Goal: Task Accomplishment & Management: Manage account settings

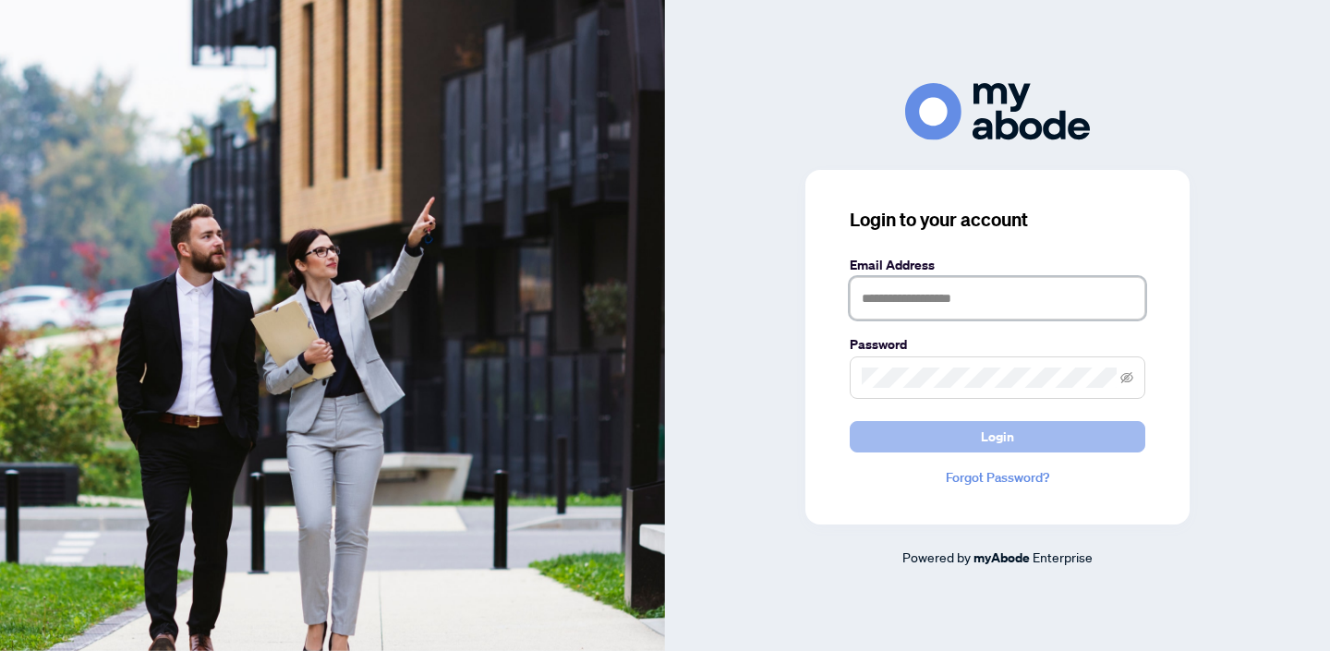
type input "**********"
click at [947, 428] on button "Login" at bounding box center [998, 436] width 296 height 31
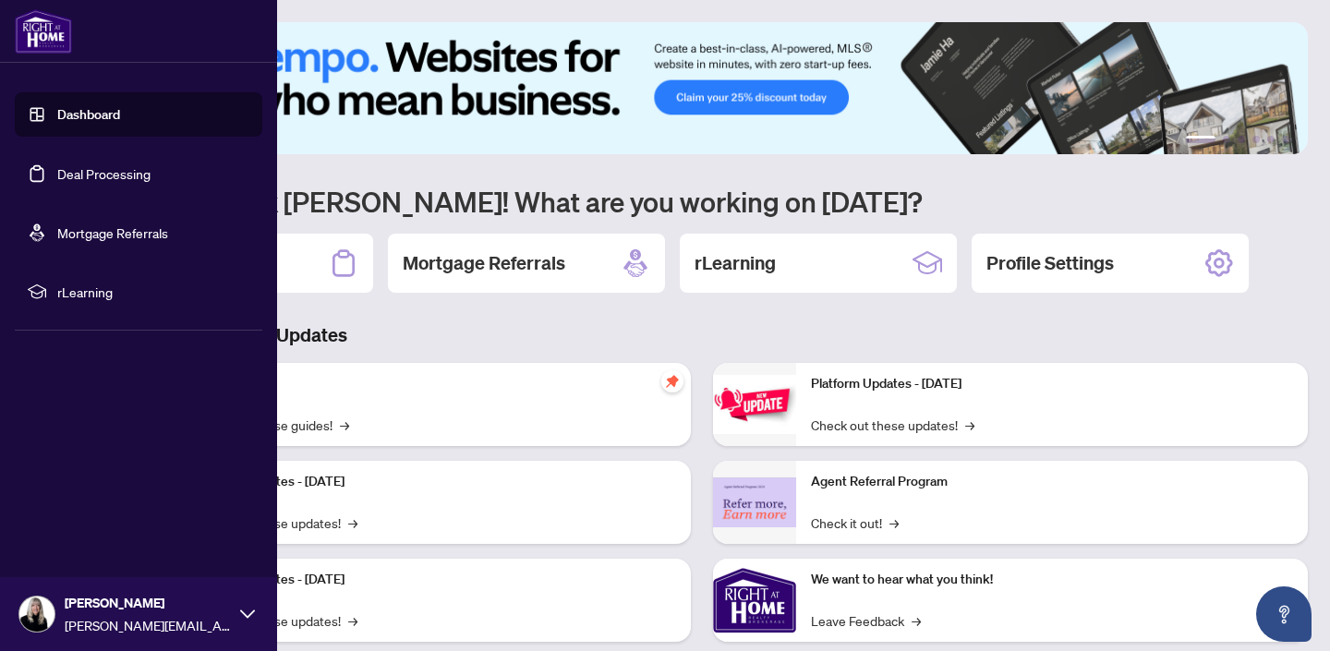
click at [104, 176] on link "Deal Processing" at bounding box center [103, 173] width 93 height 17
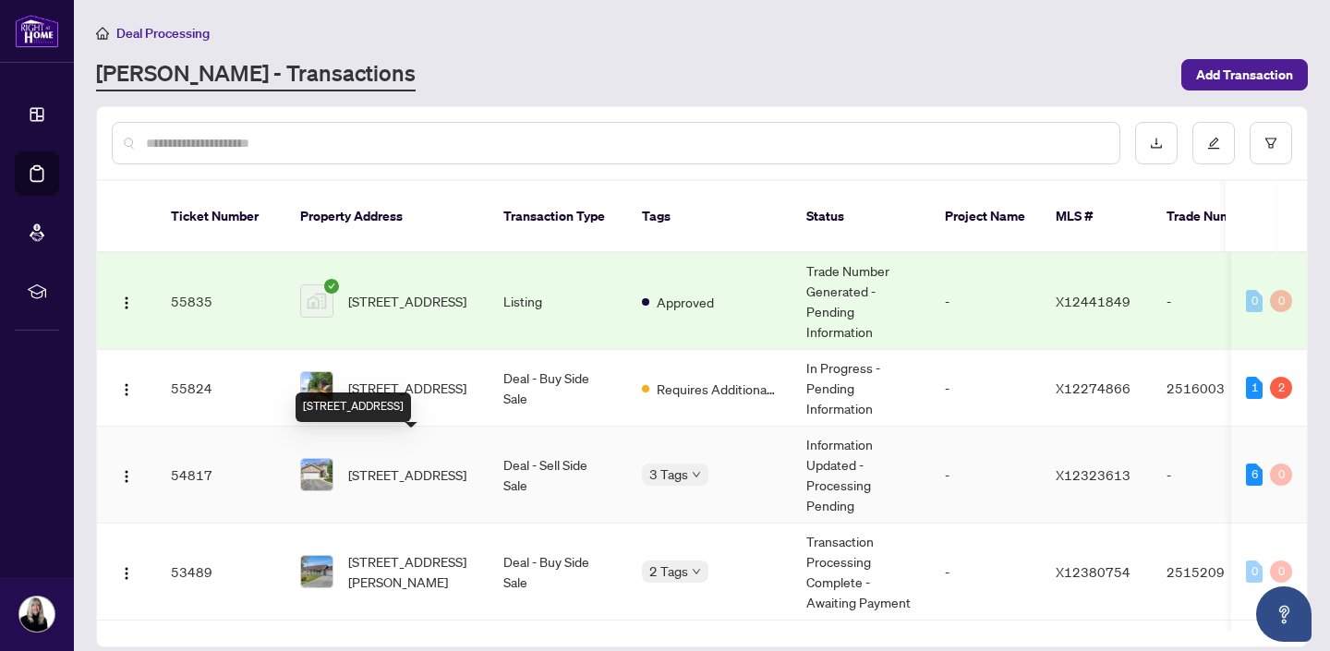
click at [382, 465] on span "13 Sirocco Cres, Stittsville, Ontario K2S 1Z7, Canada" at bounding box center [407, 475] width 118 height 20
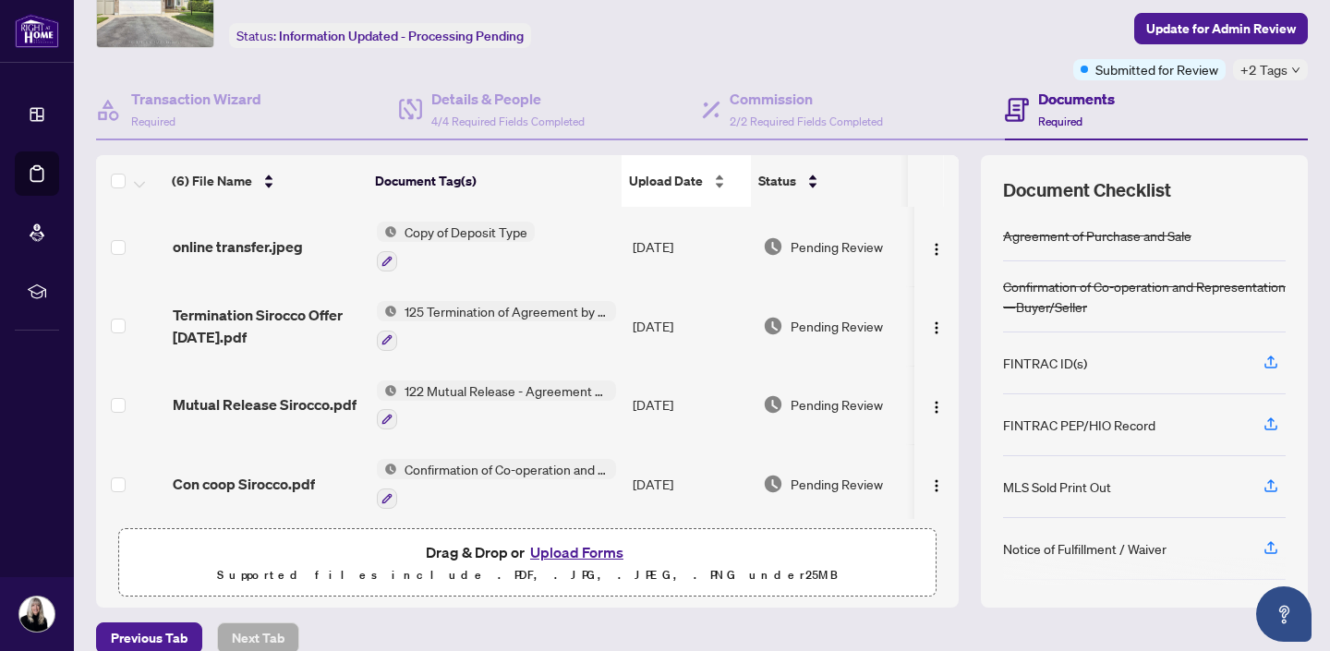
scroll to position [122, 0]
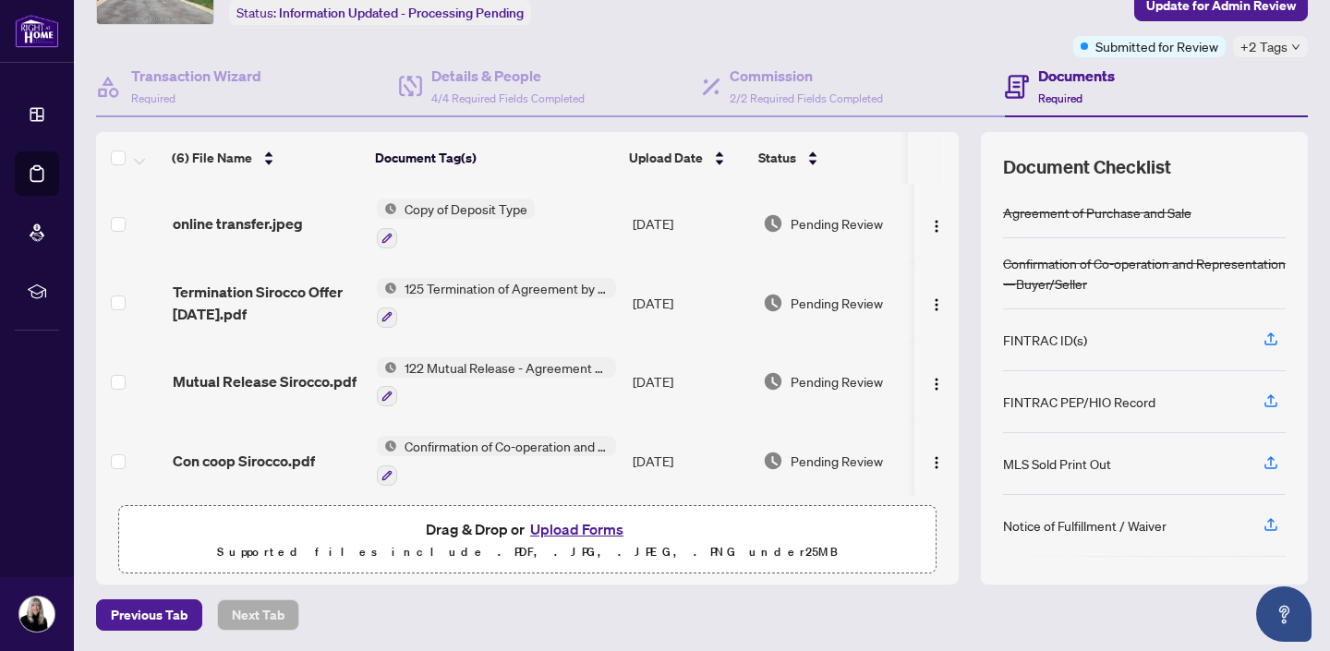
click at [574, 526] on button "Upload Forms" at bounding box center [577, 529] width 104 height 24
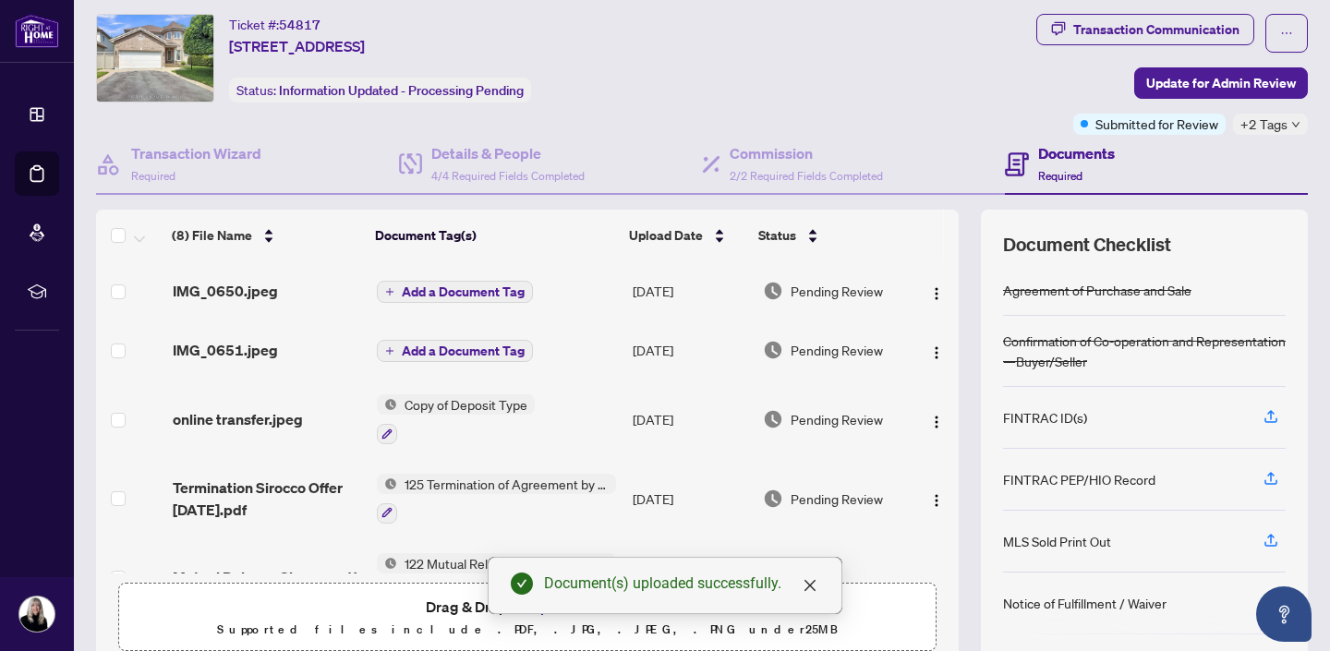
scroll to position [45, 0]
click at [456, 290] on span "Add a Document Tag" at bounding box center [463, 291] width 123 height 13
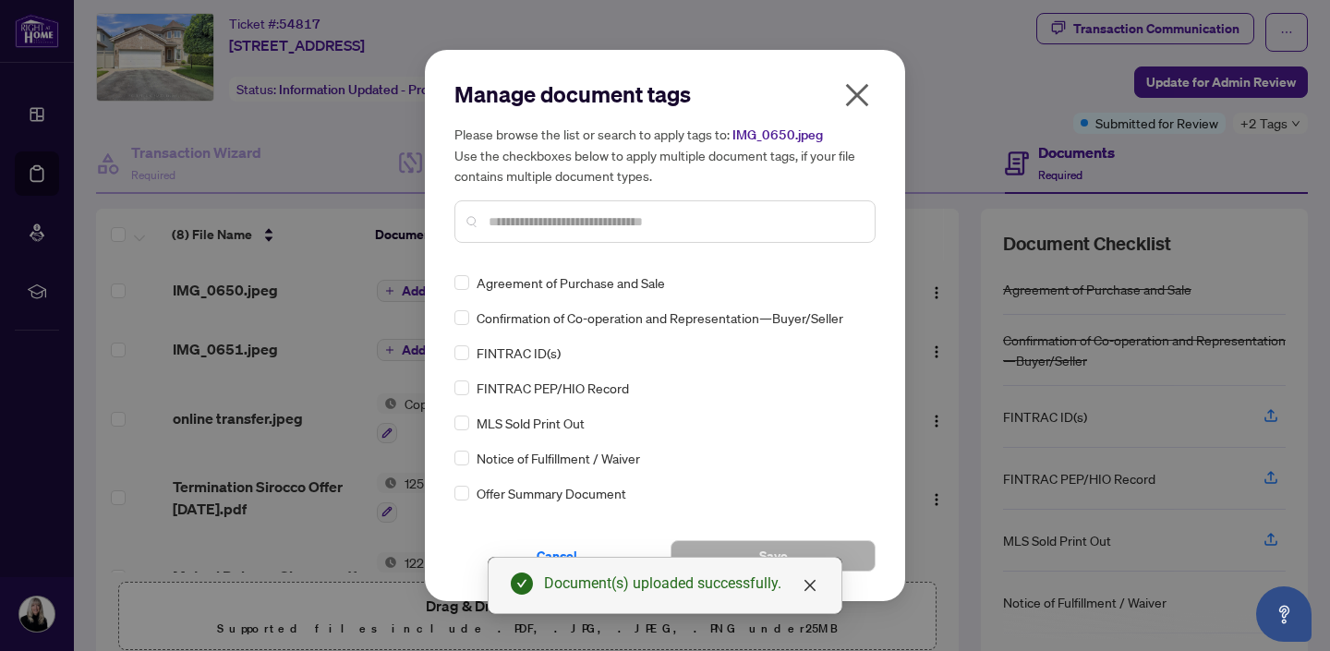
click at [523, 218] on input "text" at bounding box center [674, 222] width 371 height 20
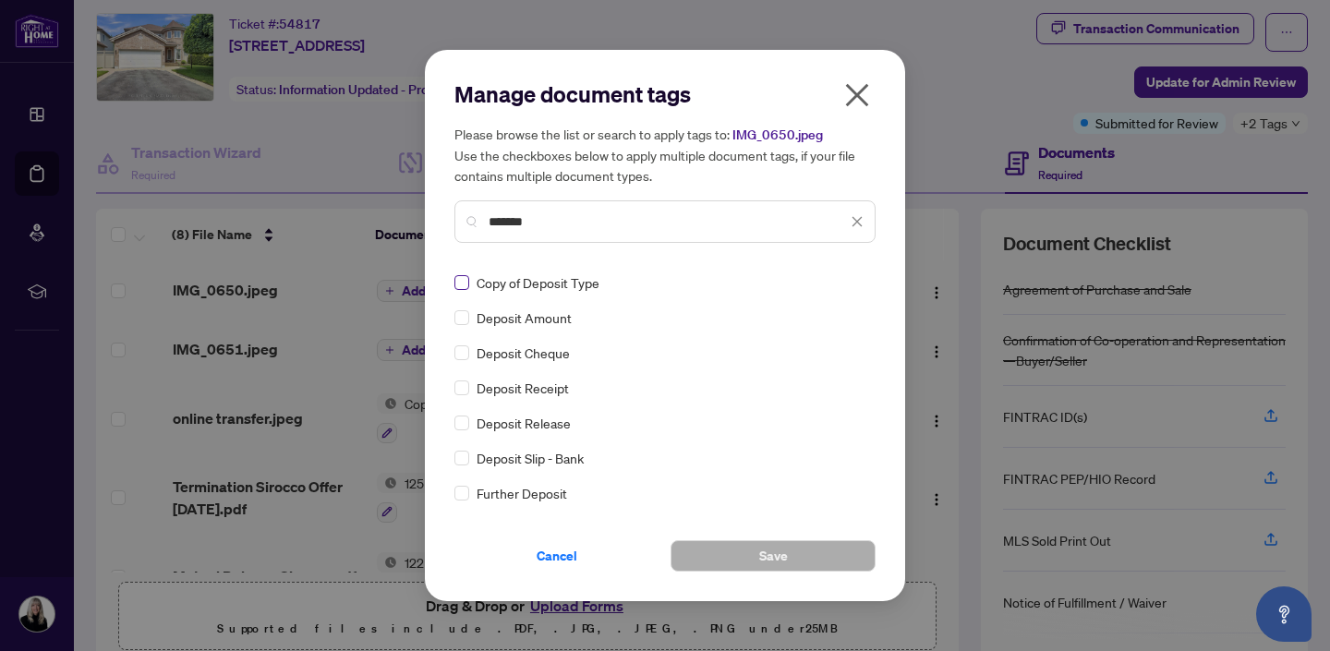
type input "*******"
click at [759, 556] on span "Save" at bounding box center [773, 556] width 29 height 30
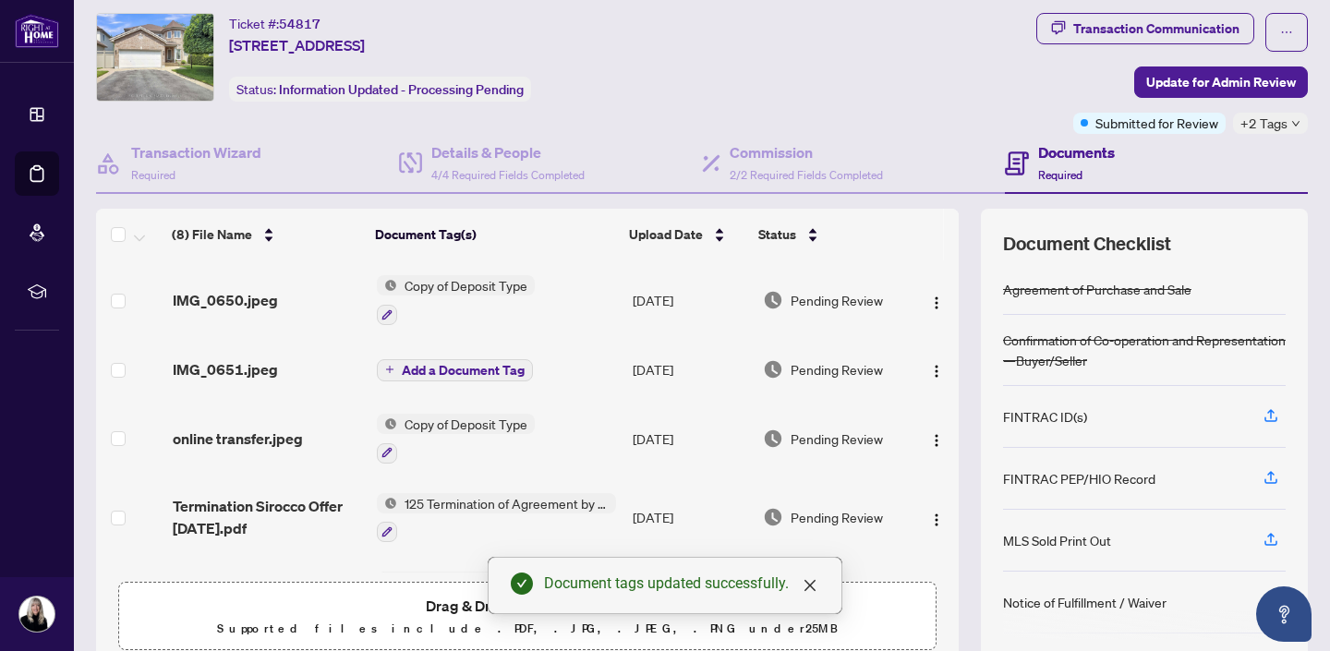
click at [445, 368] on span "Add a Document Tag" at bounding box center [463, 370] width 123 height 13
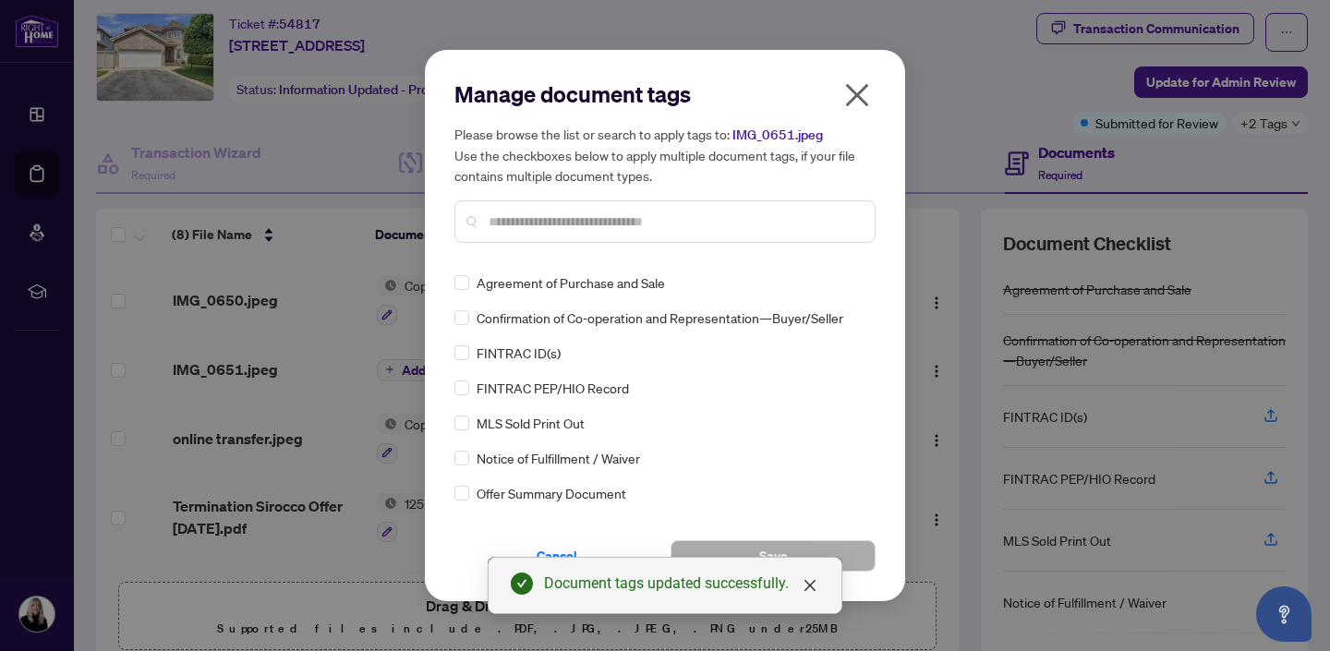
click at [513, 219] on input "text" at bounding box center [674, 222] width 371 height 20
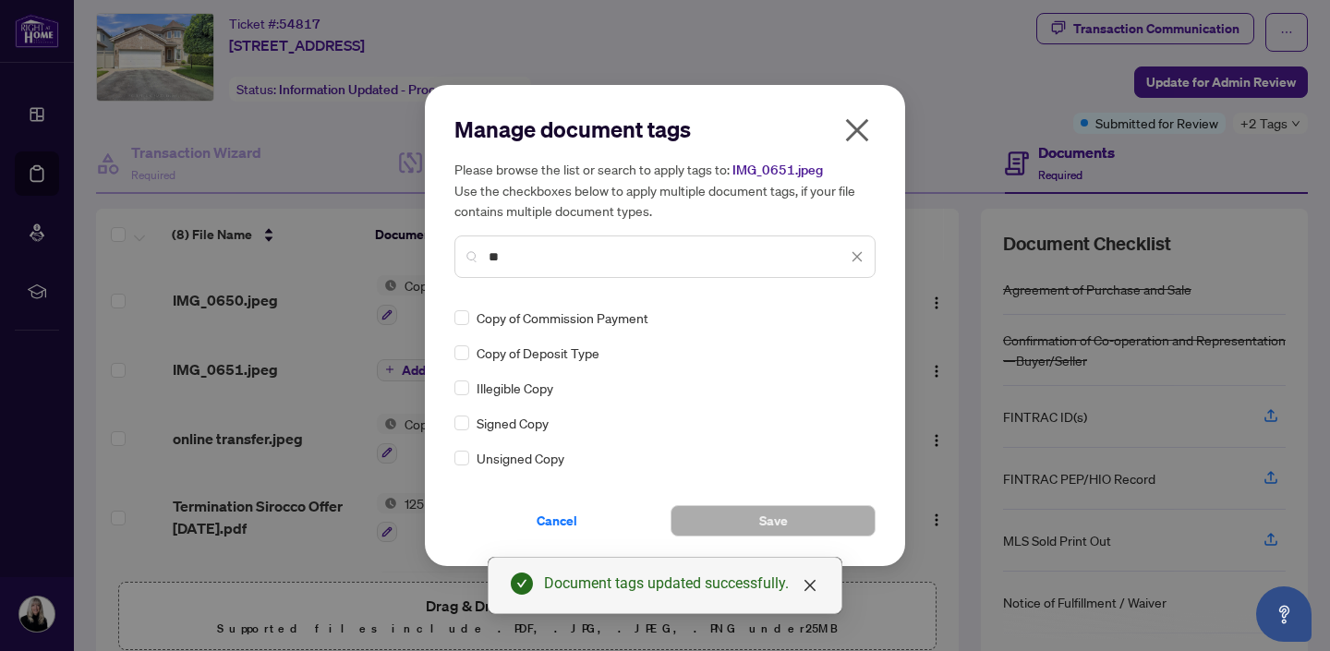
type input "*"
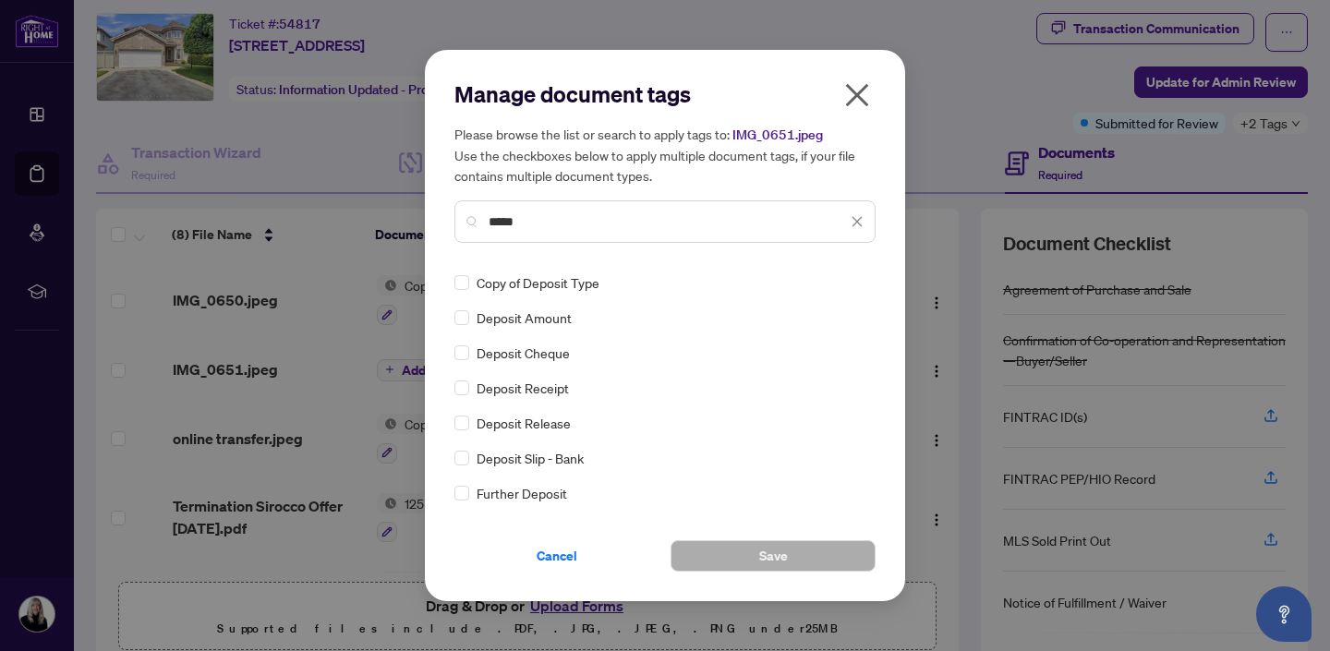
type input "*****"
click at [754, 555] on button "Save" at bounding box center [773, 555] width 205 height 31
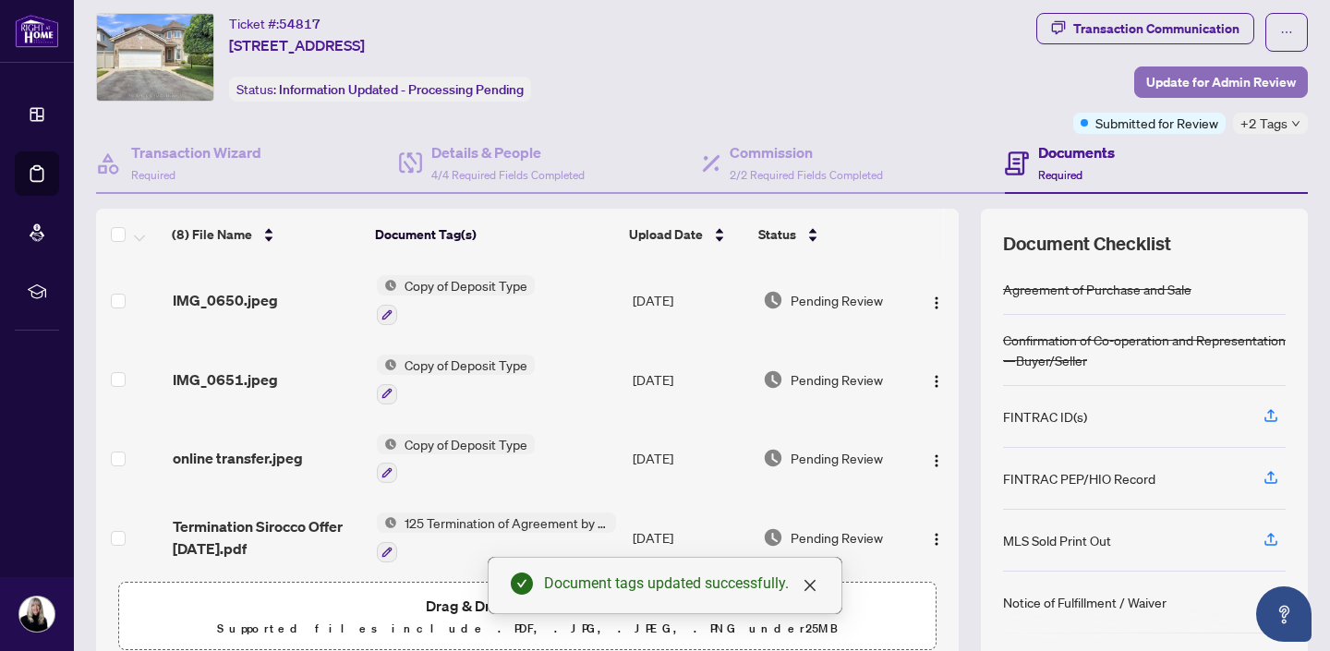
click at [1211, 78] on span "Update for Admin Review" at bounding box center [1221, 82] width 150 height 30
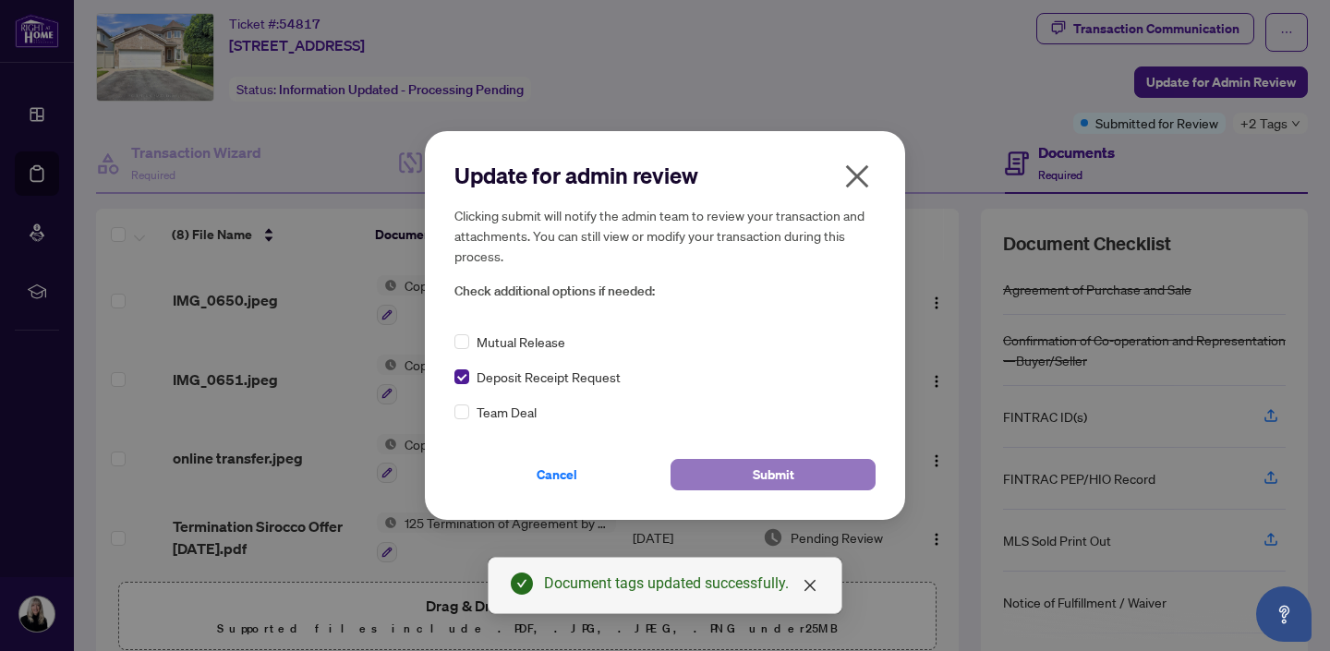
click at [769, 477] on span "Submit" at bounding box center [774, 475] width 42 height 30
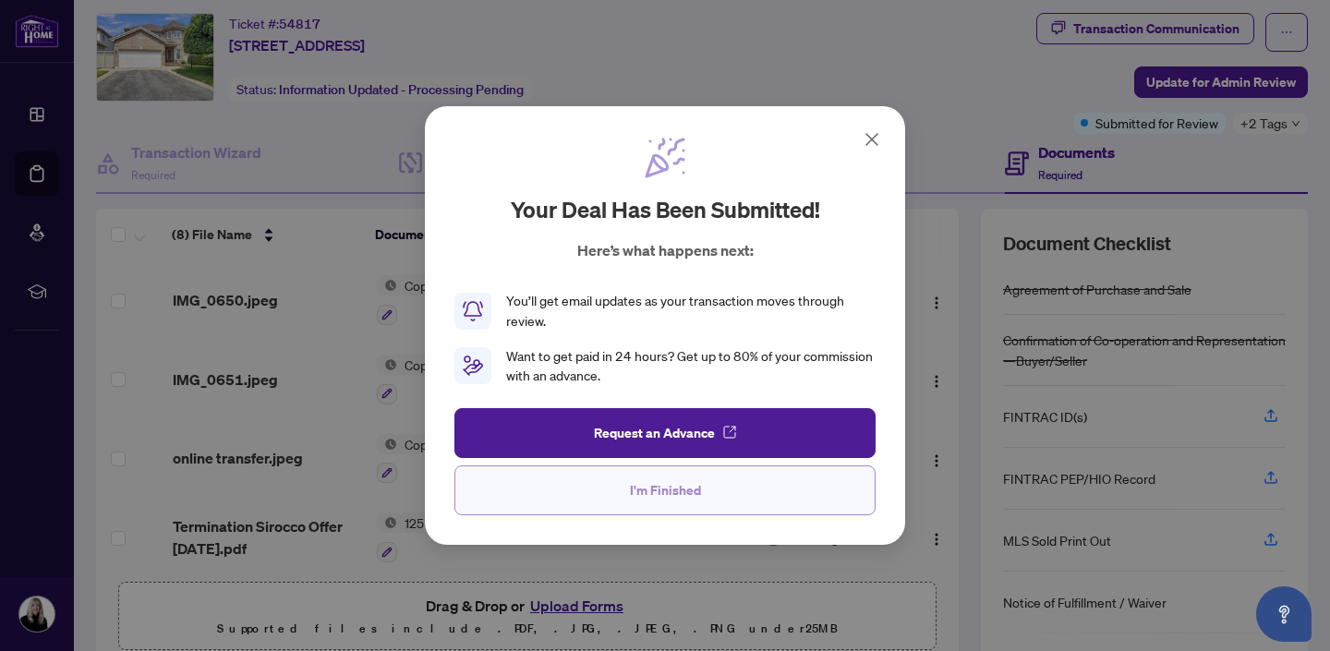
click at [662, 491] on span "I'm Finished" at bounding box center [665, 491] width 71 height 30
